Goal: Information Seeking & Learning: Find specific page/section

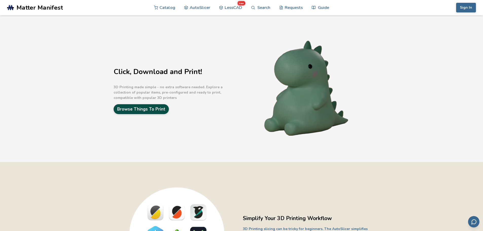
click at [150, 107] on link "Browse Things To Print" at bounding box center [141, 109] width 55 height 10
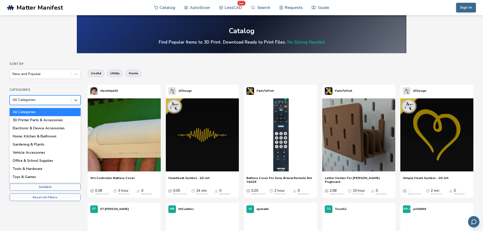
click at [46, 102] on div at bounding box center [40, 99] width 56 height 5
click at [50, 100] on div at bounding box center [40, 99] width 56 height 5
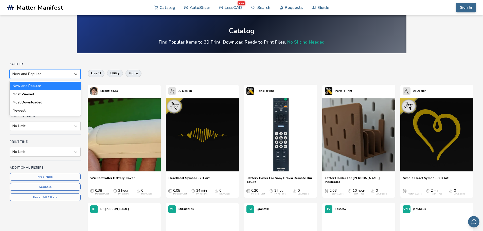
click at [41, 76] on div at bounding box center [40, 73] width 56 height 5
click at [42, 74] on div at bounding box center [40, 73] width 56 height 5
click at [50, 127] on div at bounding box center [40, 125] width 56 height 5
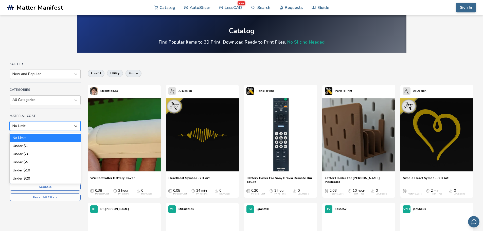
click at [45, 126] on div at bounding box center [40, 125] width 56 height 5
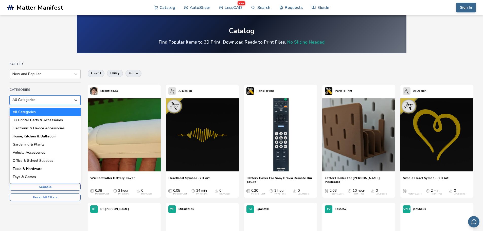
click at [42, 103] on div "All Categories" at bounding box center [40, 99] width 61 height 7
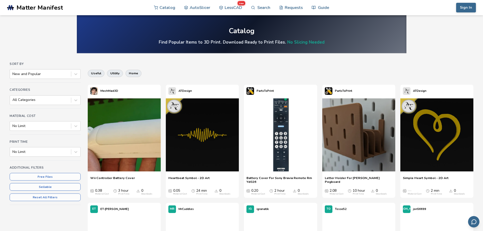
click at [31, 84] on div "Sort By New and Popular Categories All Categories Material Cost No Limit Print …" at bounding box center [45, 138] width 71 height 152
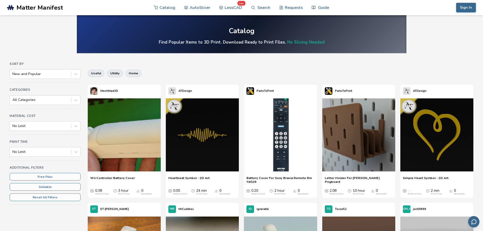
click at [186, 72] on div "useful utility home" at bounding box center [280, 73] width 385 height 12
click at [44, 73] on div at bounding box center [40, 73] width 56 height 5
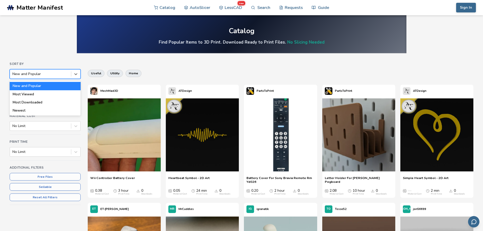
click at [44, 73] on div at bounding box center [40, 73] width 56 height 5
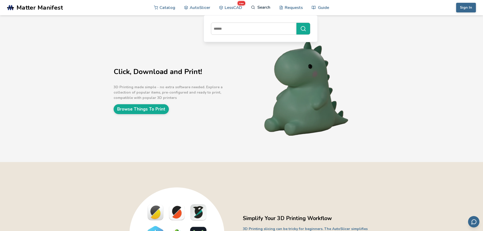
drag, startPoint x: 258, startPoint y: 1, endPoint x: 258, endPoint y: 5, distance: 4.1
click at [258, 1] on link "Search" at bounding box center [260, 7] width 19 height 15
click at [249, 26] on input at bounding box center [252, 28] width 83 height 9
type input "*"
type input "********"
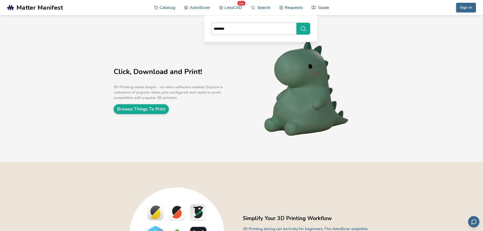
click at [296, 23] on button "********" at bounding box center [303, 29] width 14 height 12
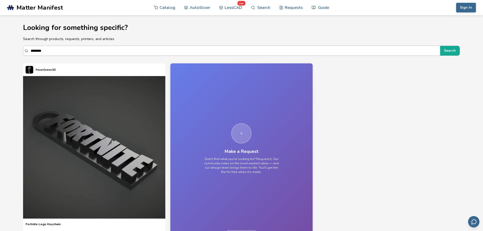
click at [66, 49] on input "********" at bounding box center [234, 50] width 407 height 9
drag, startPoint x: 53, startPoint y: 49, endPoint x: 16, endPoint y: 49, distance: 37.0
click at [16, 49] on section "Looking for something specific? Search through products, requests, printers, an…" at bounding box center [241, 131] width 456 height 232
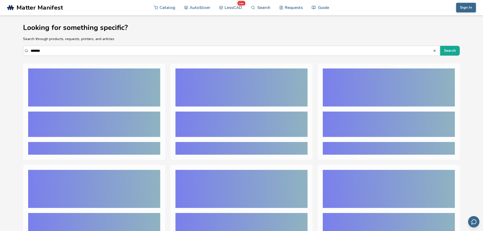
type input "*******"
click at [440, 46] on button "Search" at bounding box center [450, 51] width 20 height 10
